Goal: Navigation & Orientation: Understand site structure

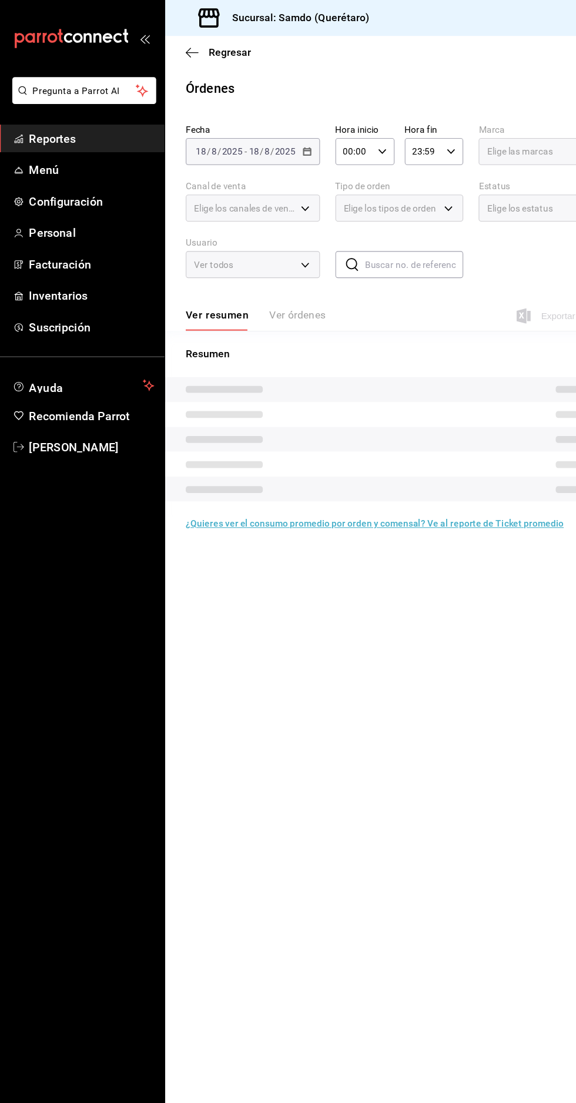
click at [105, 122] on span "Reportes" at bounding box center [85, 127] width 115 height 16
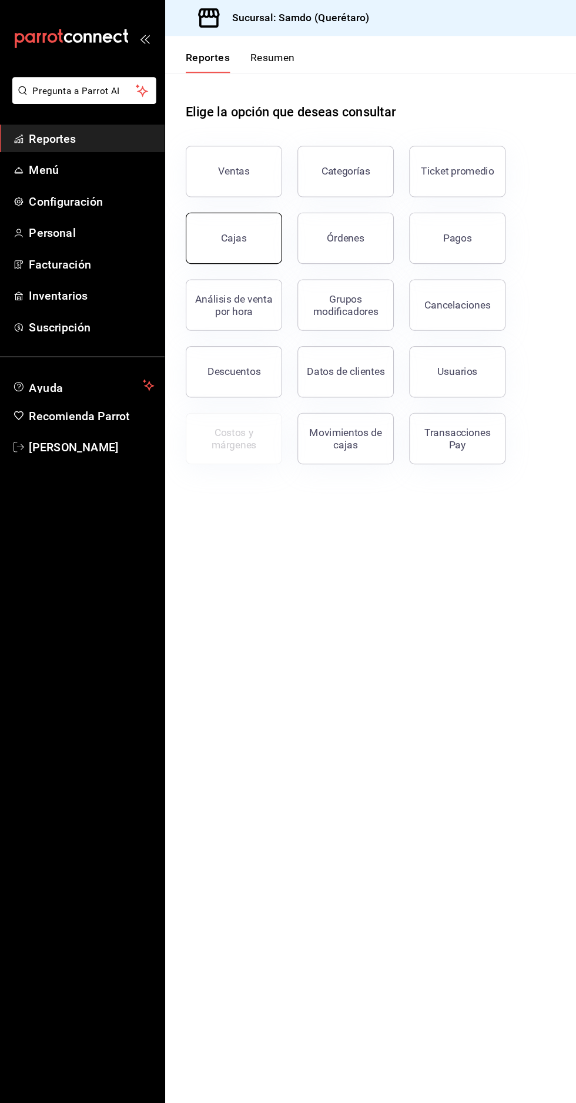
click at [239, 213] on button "Cajas" at bounding box center [216, 218] width 88 height 47
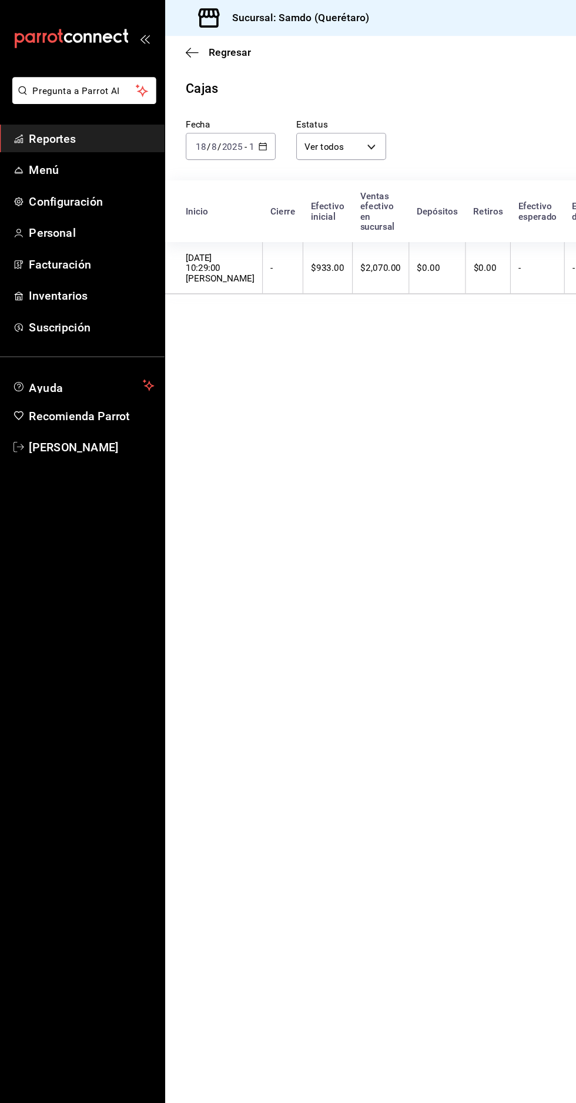
click at [212, 131] on input "2025" at bounding box center [214, 133] width 20 height 9
click at [240, 219] on span "Semana actual" at bounding box center [213, 222] width 62 height 12
click at [197, 133] on input "8" at bounding box center [198, 133] width 6 height 9
click at [232, 253] on span "Mes actual" at bounding box center [213, 249] width 62 height 12
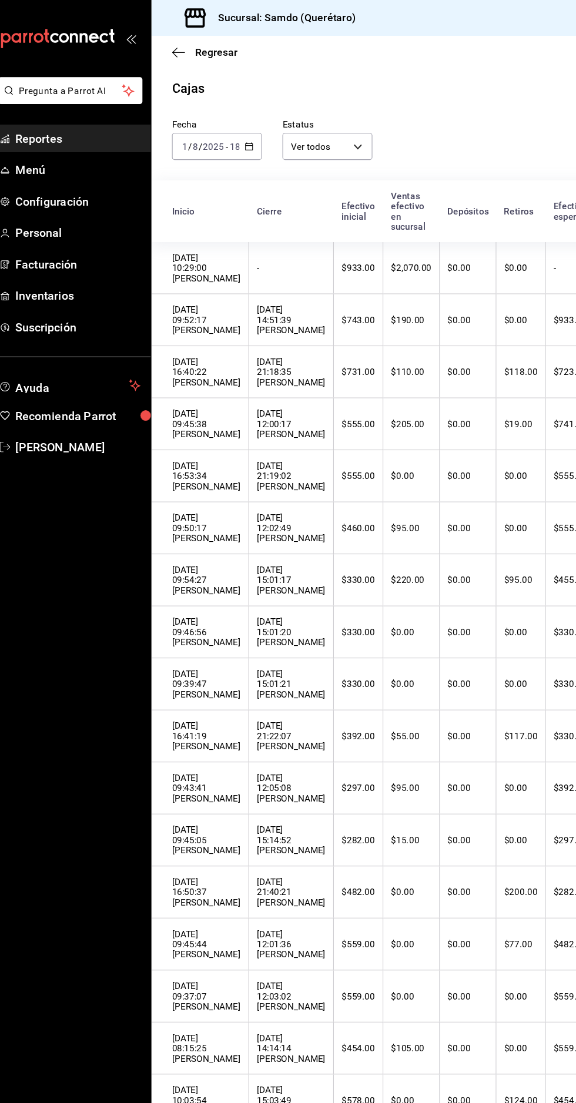
click at [98, 131] on span "Reportes" at bounding box center [85, 127] width 115 height 16
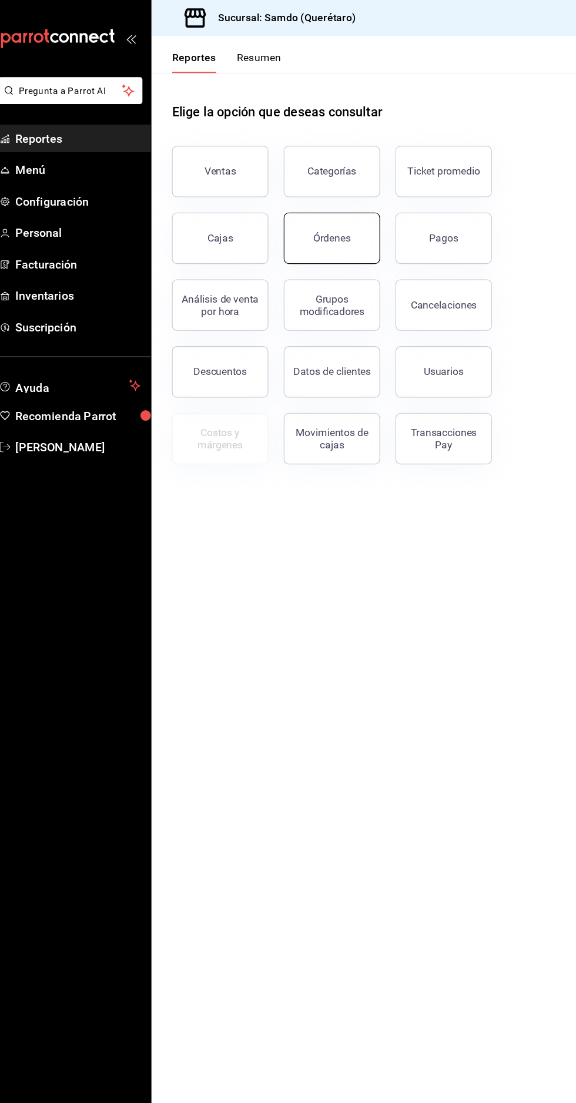
click at [336, 212] on button "Órdenes" at bounding box center [318, 218] width 88 height 47
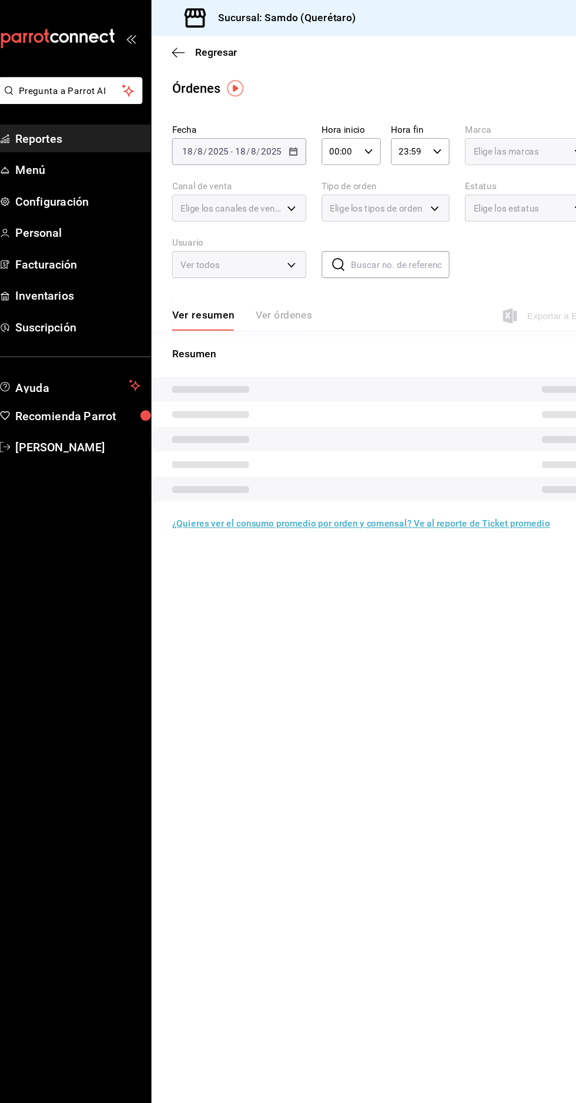
click at [98, 131] on span "Reportes" at bounding box center [85, 127] width 115 height 16
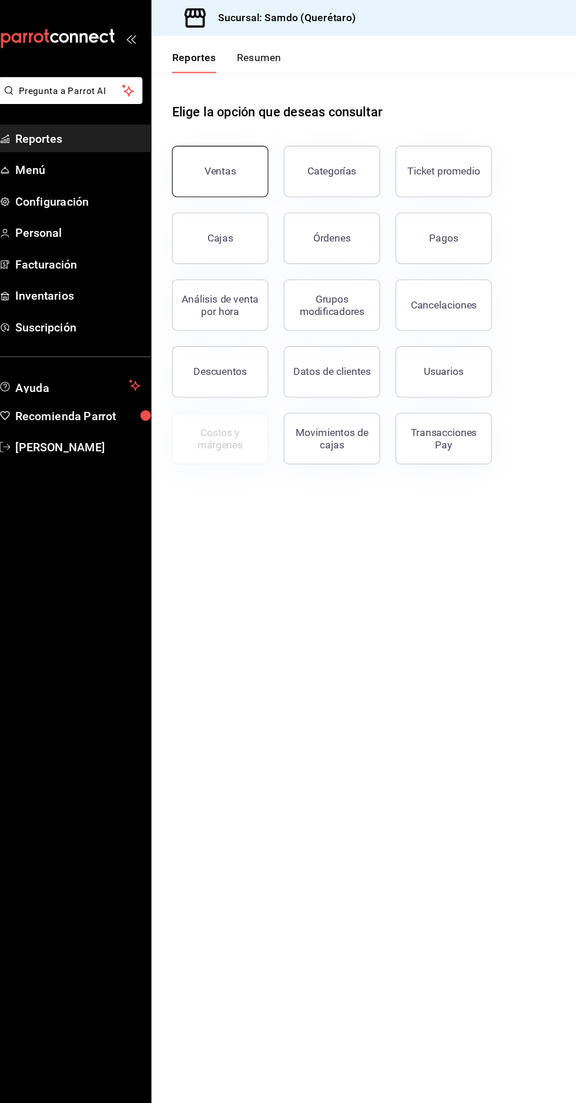
click at [219, 152] on div "Ventas" at bounding box center [216, 156] width 29 height 11
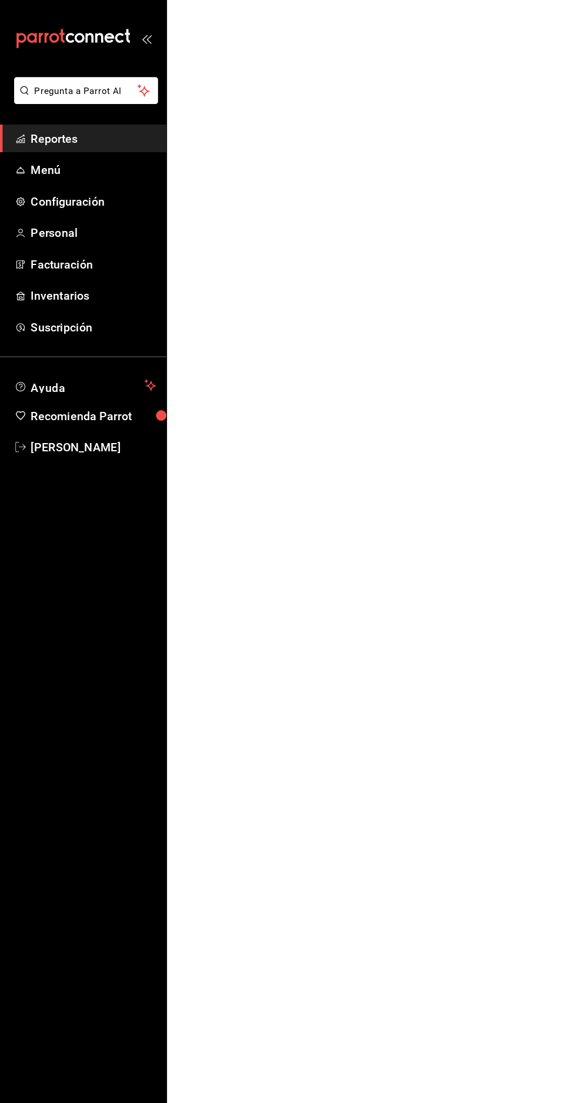
click at [108, 123] on span "Reportes" at bounding box center [85, 127] width 115 height 16
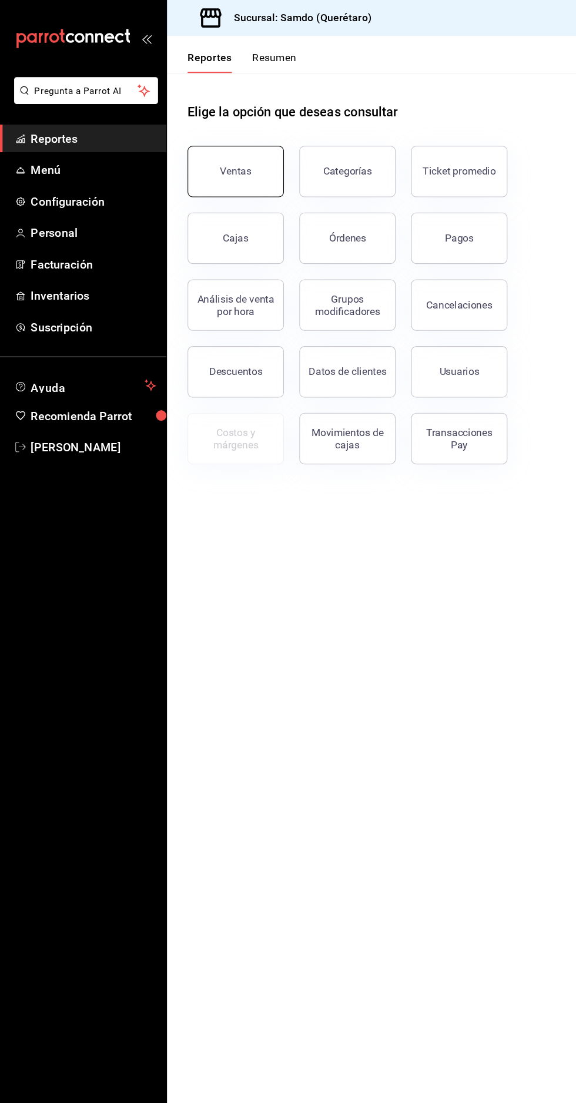
click at [209, 155] on div "Ventas" at bounding box center [216, 156] width 29 height 11
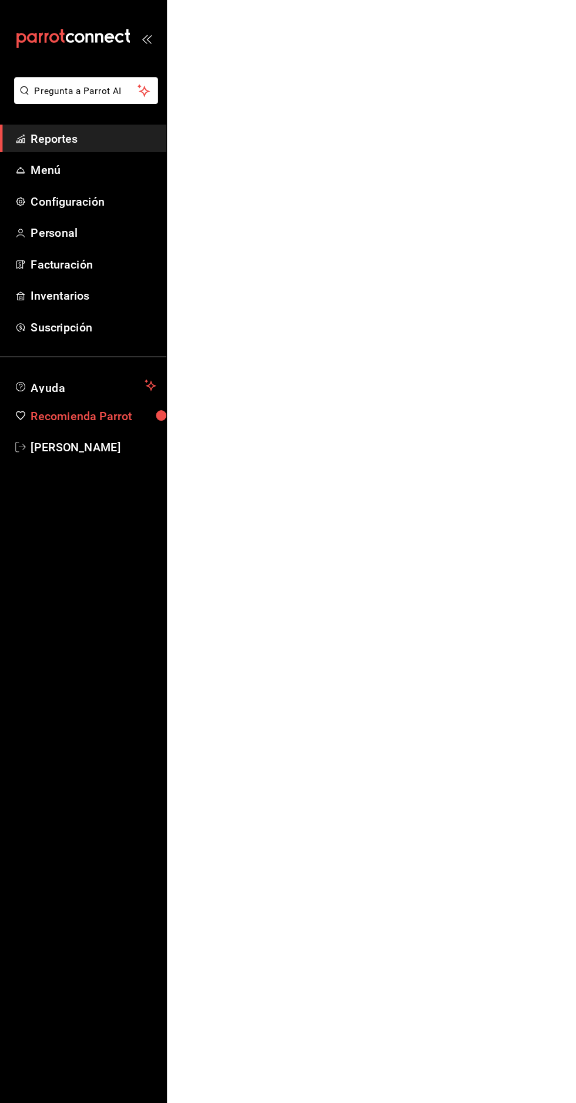
click at [116, 383] on span "Recomienda Parrot" at bounding box center [85, 381] width 115 height 16
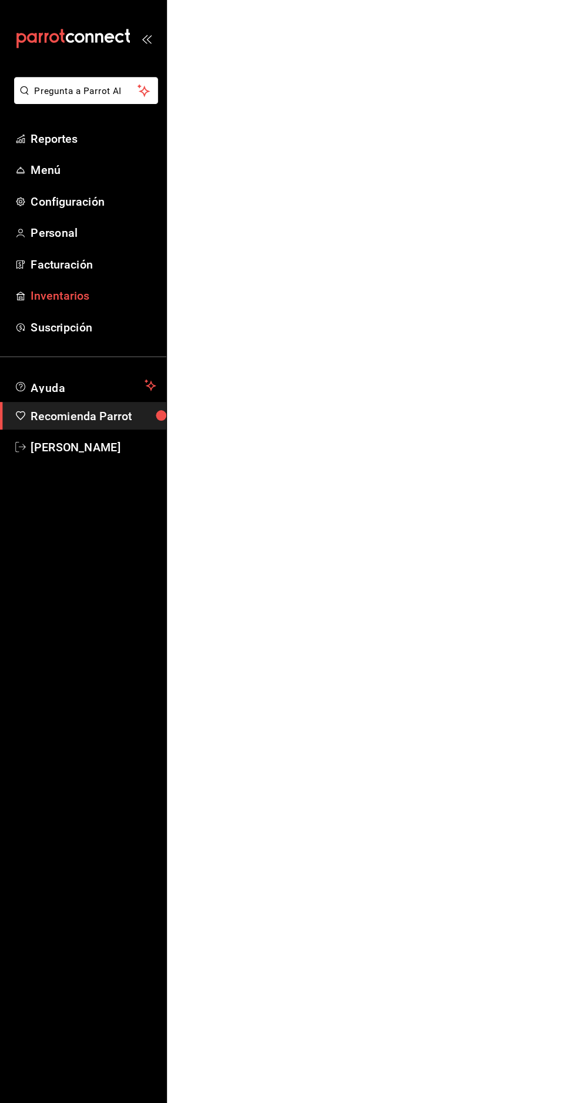
click at [111, 268] on span "Inventarios" at bounding box center [85, 271] width 115 height 16
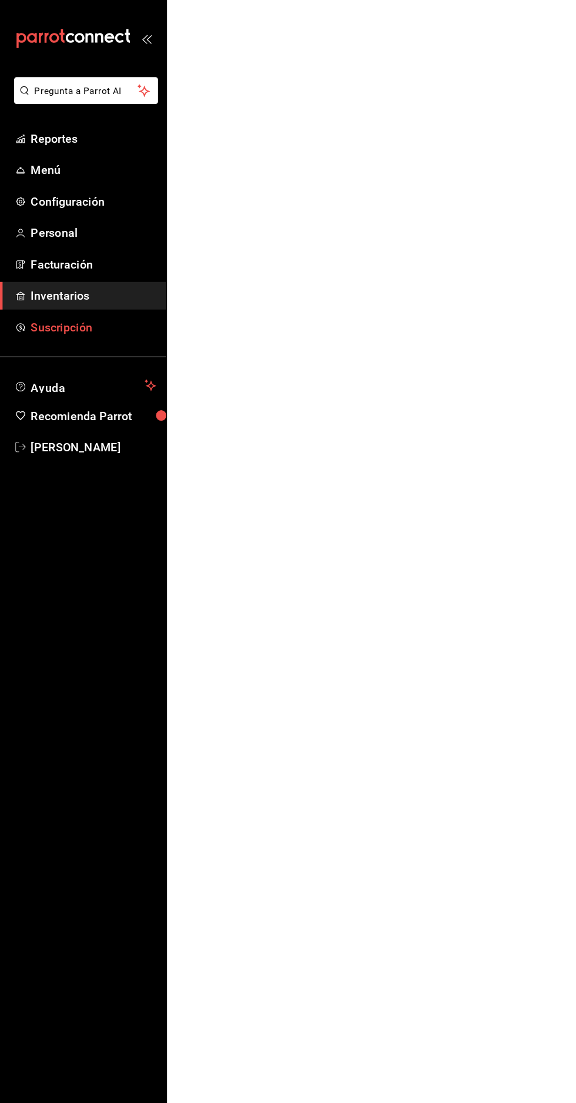
click at [111, 307] on span "Suscripción" at bounding box center [85, 300] width 115 height 16
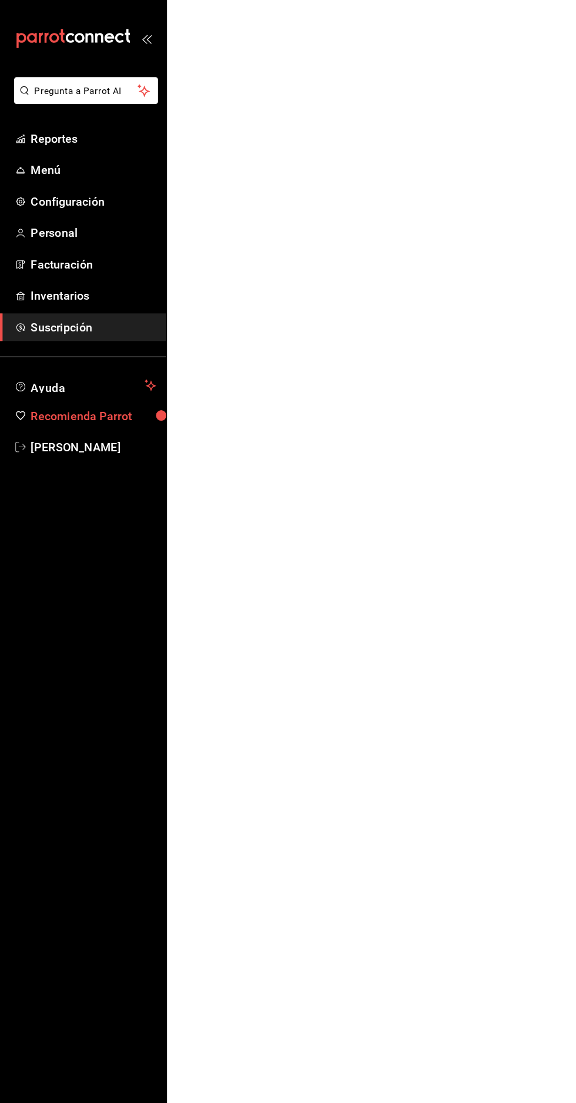
click at [116, 386] on span "Recomienda Parrot" at bounding box center [85, 381] width 115 height 16
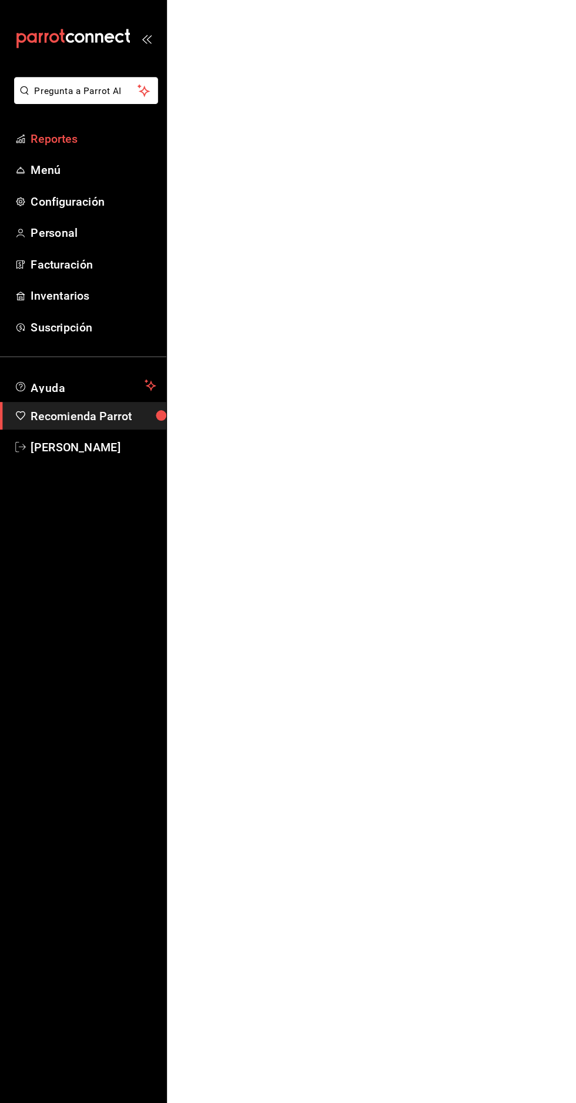
click at [72, 123] on span "Reportes" at bounding box center [85, 127] width 115 height 16
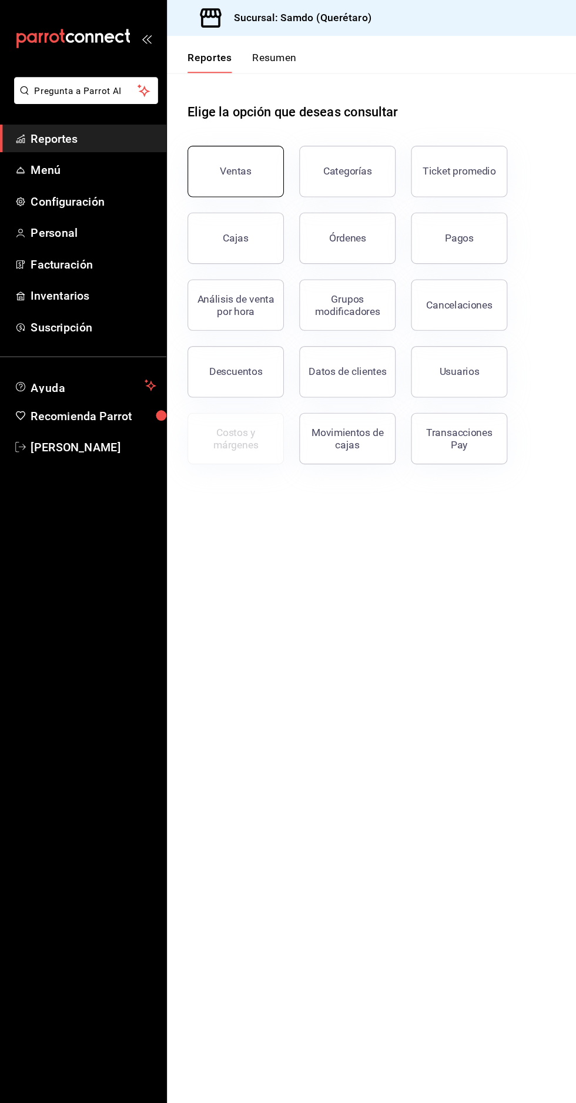
click at [203, 169] on button "Ventas" at bounding box center [216, 156] width 88 height 47
